Goal: Information Seeking & Learning: Find specific fact

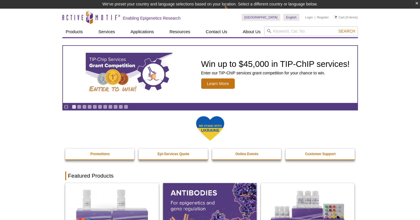
click at [311, 25] on div "United States Australia Austria Belgium Brazil Canada China Czech Republic Denm…" at bounding box center [299, 18] width 116 height 18
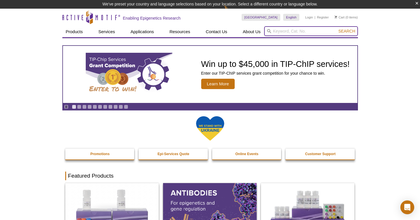
click at [311, 32] on input "search" at bounding box center [311, 31] width 94 height 10
paste input "53024"
type input "53024"
click at [354, 31] on span "Search" at bounding box center [346, 31] width 17 height 5
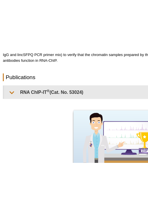
scroll to position [161, 0]
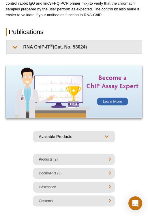
select select "[GEOGRAPHIC_DATA]"
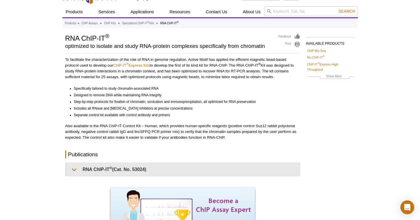
scroll to position [1, 0]
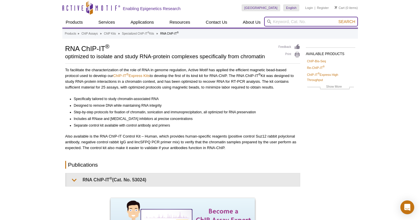
click at [304, 22] on input "search" at bounding box center [311, 22] width 94 height 10
paste input "53100"
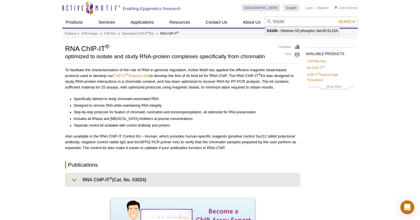
click at [300, 30] on li "53100 – Histone H3 phospho Ser28 ELISA" at bounding box center [302, 31] width 74 height 8
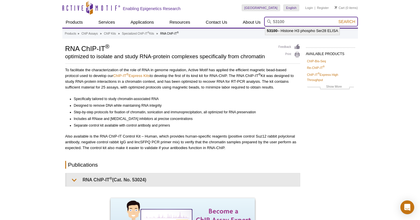
type input "53100 – Histone H3 phospho Ser28 ELISA"
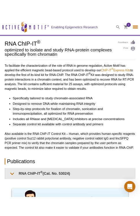
scroll to position [0, 0]
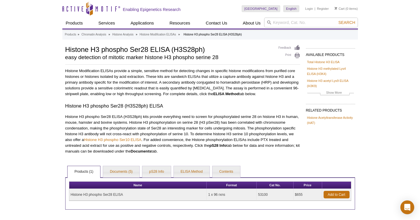
click at [140, 17] on div "United States Australia Austria Belgium Brazil Canada China Czech Republic Denm…" at bounding box center [299, 9] width 116 height 18
click at [140, 24] on input "search" at bounding box center [311, 23] width 94 height 10
paste input "53111"
click at [140, 33] on li "53111 – Histone H3 phospho Ser10 ELISA" at bounding box center [302, 32] width 74 height 8
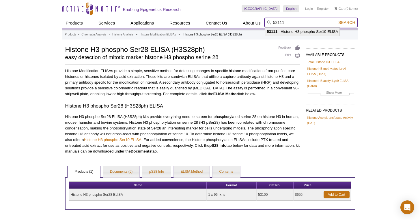
type input "53111 – Histone H3 phospho Ser10 ELISA"
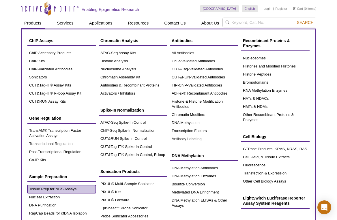
click at [74, 192] on link "Tissue Prep for NGS Assays" at bounding box center [61, 189] width 68 height 8
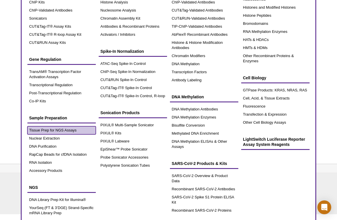
scroll to position [63, 0]
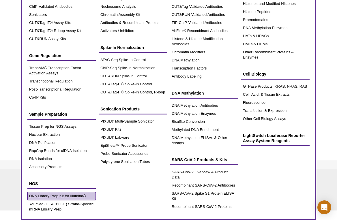
click at [80, 194] on link "DNA Library Prep Kit for Illumina®" at bounding box center [61, 196] width 68 height 8
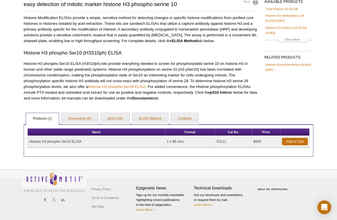
click at [7, 39] on div "Active Motif Logo Enabling Epigenetics Research 0 Search Skip to content Active…" at bounding box center [168, 83] width 337 height 273
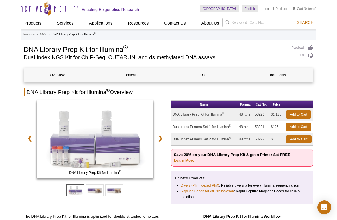
click at [260, 111] on td "53220" at bounding box center [261, 114] width 16 height 12
copy td "53220"
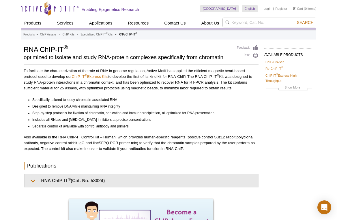
click at [14, 85] on div "Active Motif Logo Enabling Epigenetics Research 0 Search Skip to content Active…" at bounding box center [168, 193] width 337 height 387
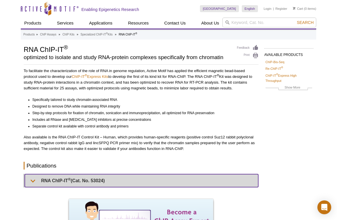
click at [69, 180] on sup "®" at bounding box center [69, 179] width 3 height 4
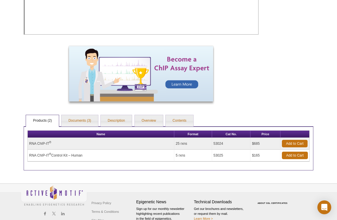
scroll to position [409, 0]
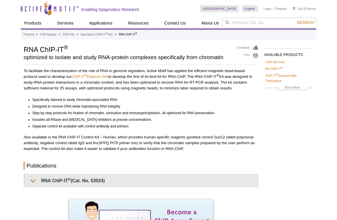
click at [14, 108] on div "Active Motif Logo Enabling Epigenetics Research 0 Search Skip to content Active…" at bounding box center [168, 192] width 337 height 384
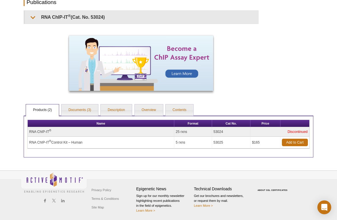
scroll to position [164, 0]
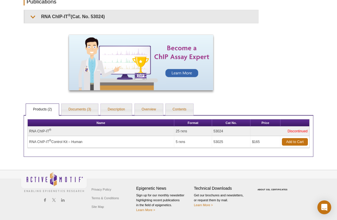
drag, startPoint x: 25, startPoint y: 145, endPoint x: 255, endPoint y: 146, distance: 229.5
click at [255, 146] on div "Name Format Cat No. Price RNA ChIP-IT ® 25 rxns 53024 Discontinued RNA ChIP-IT …" at bounding box center [169, 136] width 290 height 42
click at [255, 146] on td "$165" at bounding box center [265, 142] width 30 height 12
drag, startPoint x: 29, startPoint y: 142, endPoint x: 133, endPoint y: 140, distance: 103.5
click at [133, 140] on td "RNA ChIP-IT ® Control Kit – Human" at bounding box center [101, 142] width 146 height 12
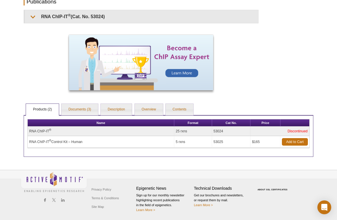
copy td "RNA ChIP-IT ® Control Kit – Human"
click at [222, 141] on td "53025" at bounding box center [231, 142] width 39 height 12
copy td "53025"
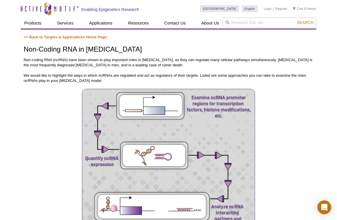
click at [105, 115] on img at bounding box center [168, 159] width 173 height 141
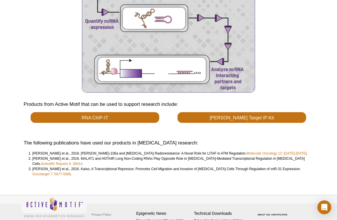
scroll to position [163, 0]
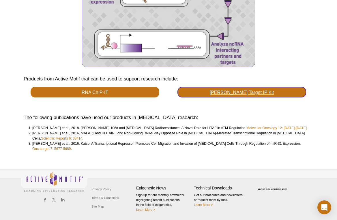
click at [292, 87] on link "[PERSON_NAME] Target IP Kit" at bounding box center [241, 92] width 129 height 11
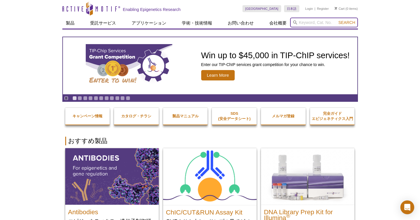
click at [317, 24] on input "search" at bounding box center [324, 23] width 68 height 10
paste input "53025"
type input "53025"
click at [341, 24] on span "Search" at bounding box center [346, 22] width 17 height 5
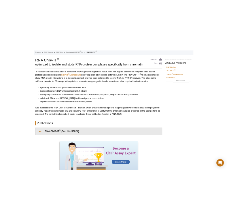
scroll to position [36, 0]
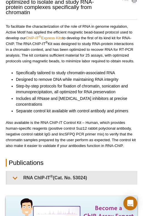
select select "[GEOGRAPHIC_DATA]"
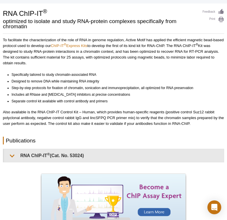
click at [201, 63] on p "To facilitate the characterization of the role of RNA in genome regulation, Act…" at bounding box center [113, 51] width 221 height 29
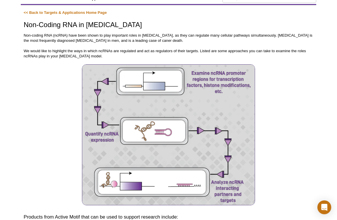
scroll to position [80, 0]
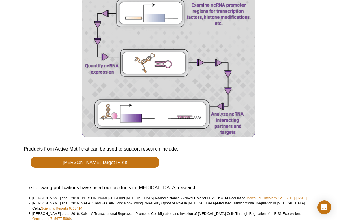
scroll to position [163, 0]
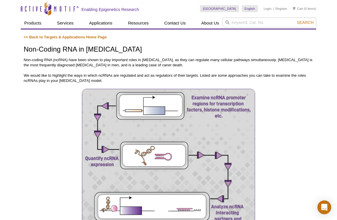
scroll to position [152, 0]
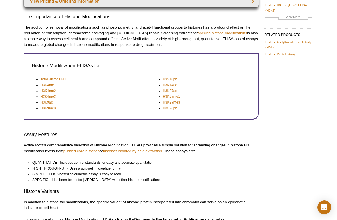
scroll to position [185, 0]
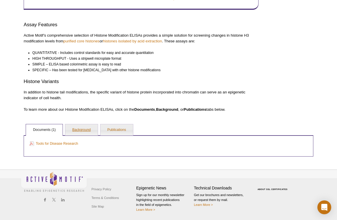
click at [80, 128] on link "Background" at bounding box center [81, 130] width 32 height 12
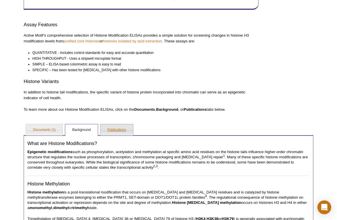
click at [101, 128] on link "Publications" at bounding box center [116, 130] width 33 height 12
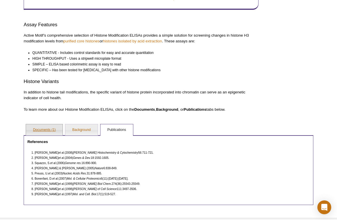
click at [37, 130] on link "Documents (1)" at bounding box center [44, 130] width 37 height 12
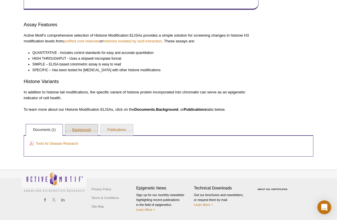
click at [90, 129] on link "Background" at bounding box center [81, 130] width 32 height 12
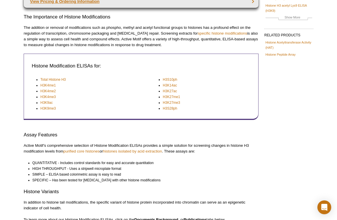
scroll to position [73, 0]
